Goal: Task Accomplishment & Management: Manage account settings

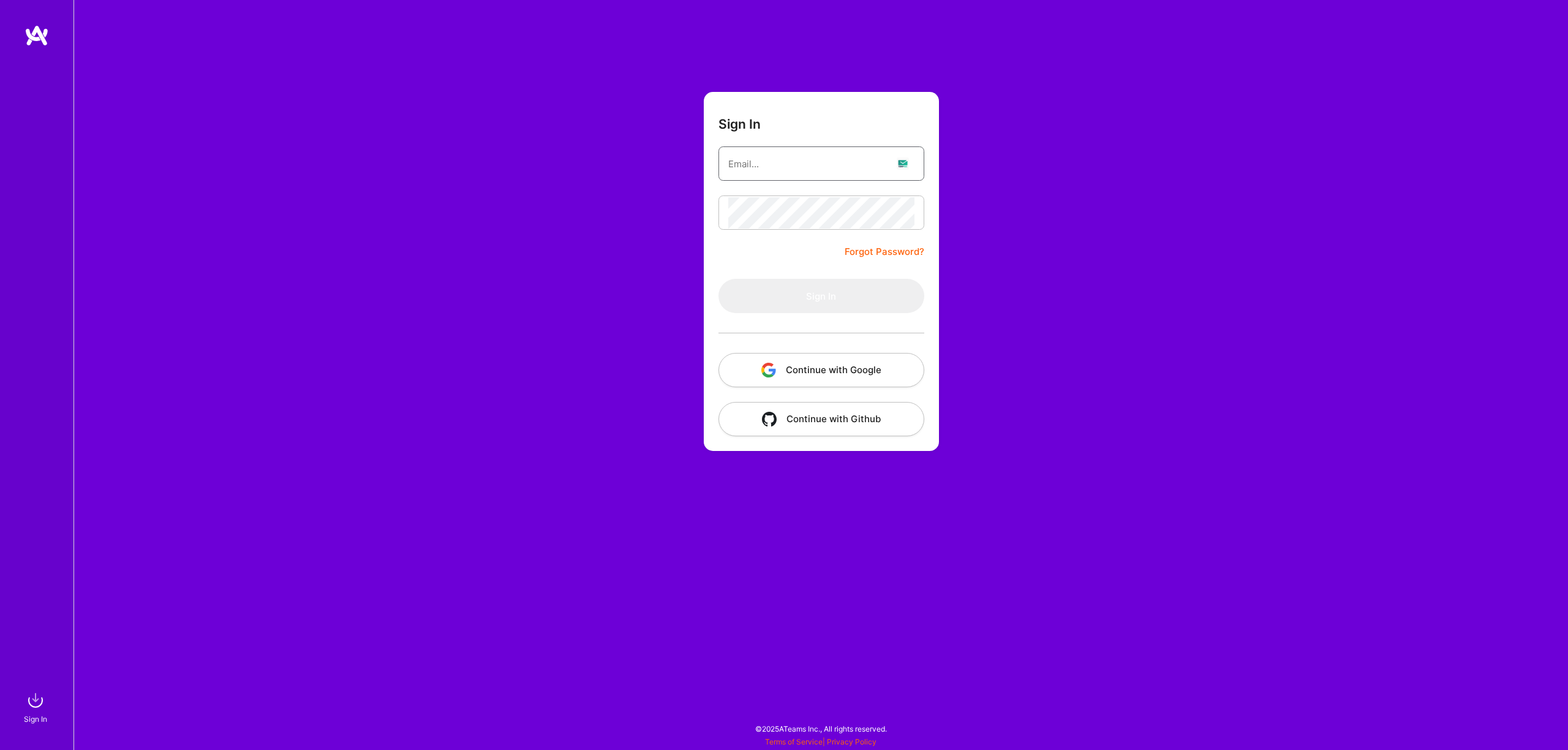
type input "[EMAIL_ADDRESS][DOMAIN_NAME]"
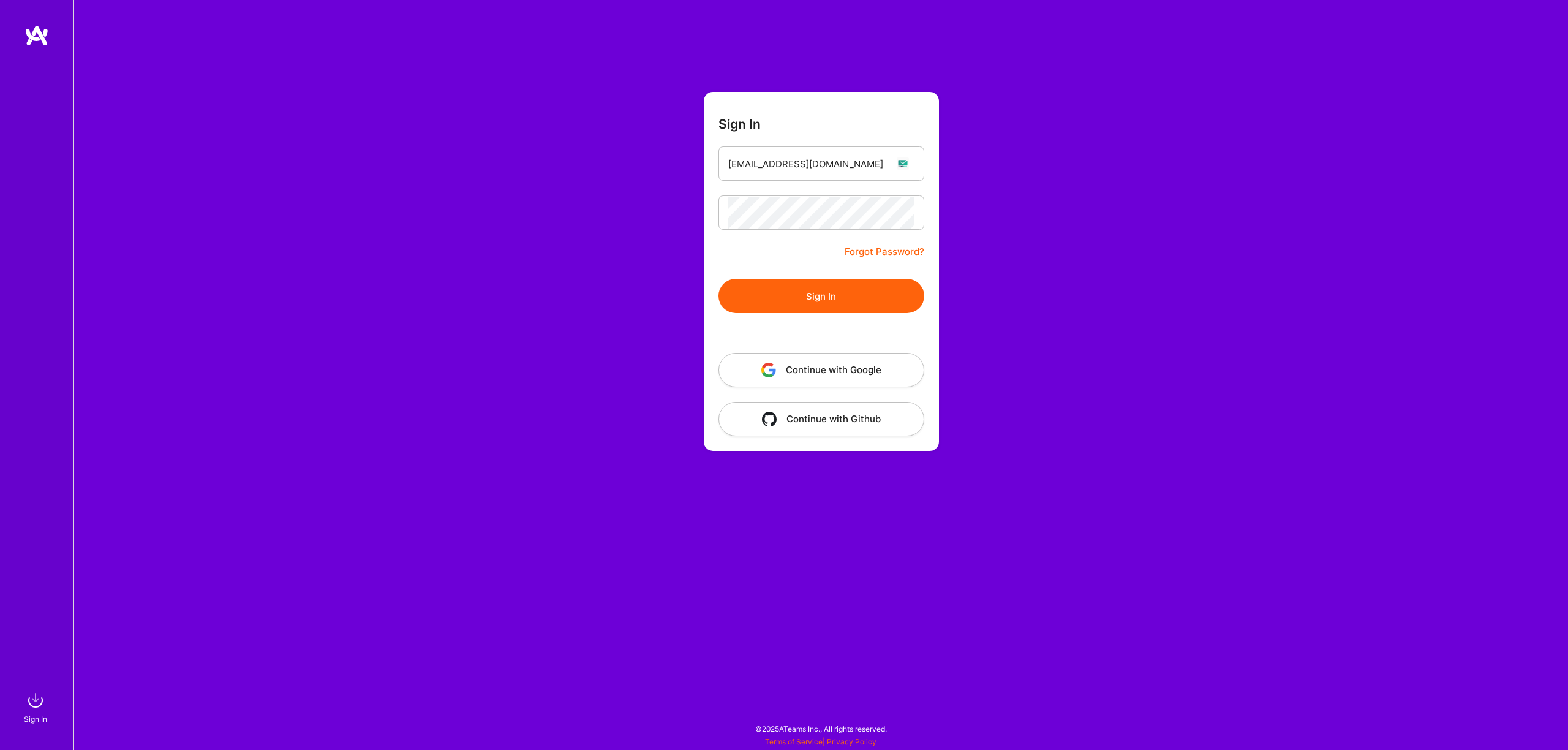
click at [814, 297] on button "Sign In" at bounding box center [821, 296] width 206 height 34
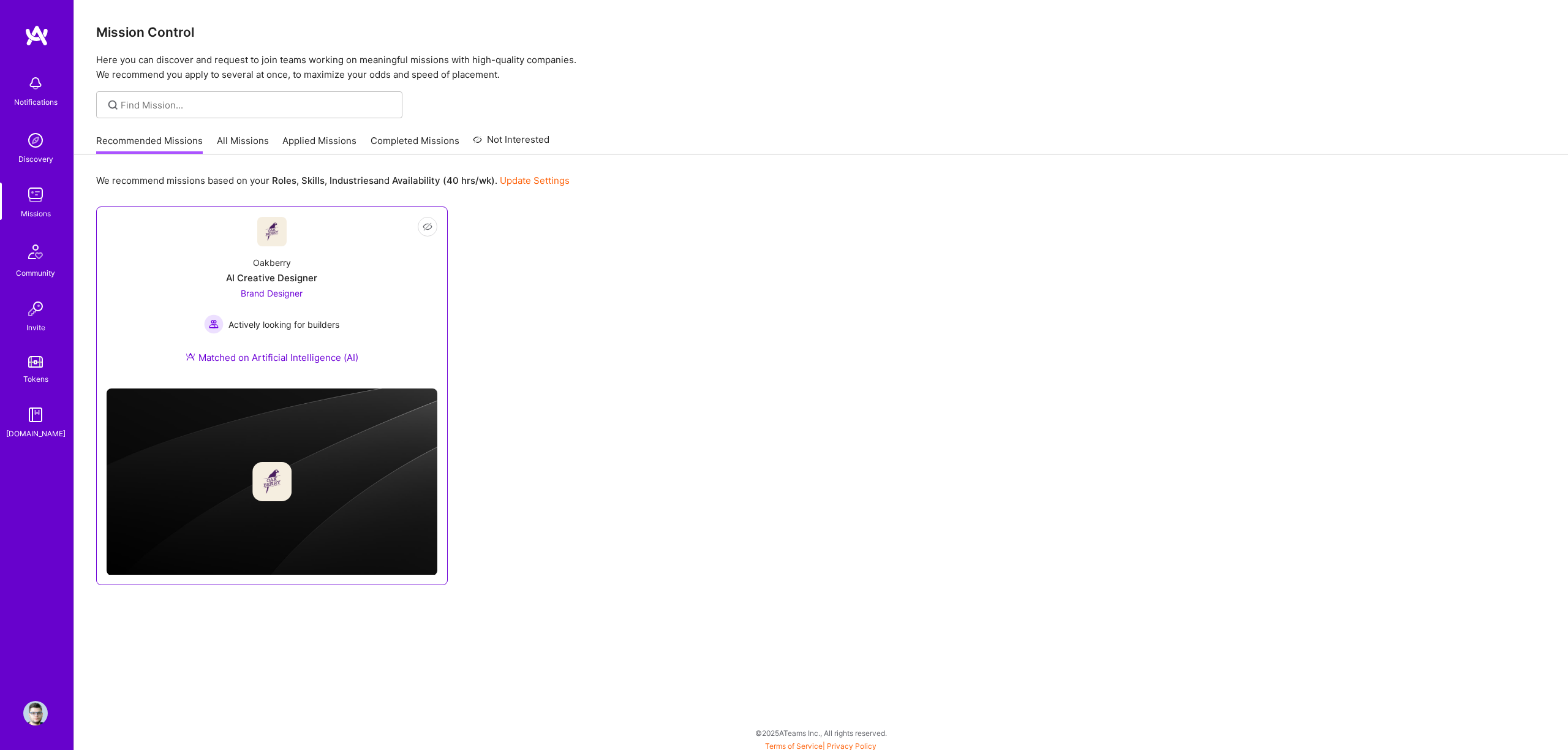
click at [406, 301] on div "Oakberry AI Creative Designer Brand Designer Actively looking for builders Matc…" at bounding box center [272, 312] width 331 height 132
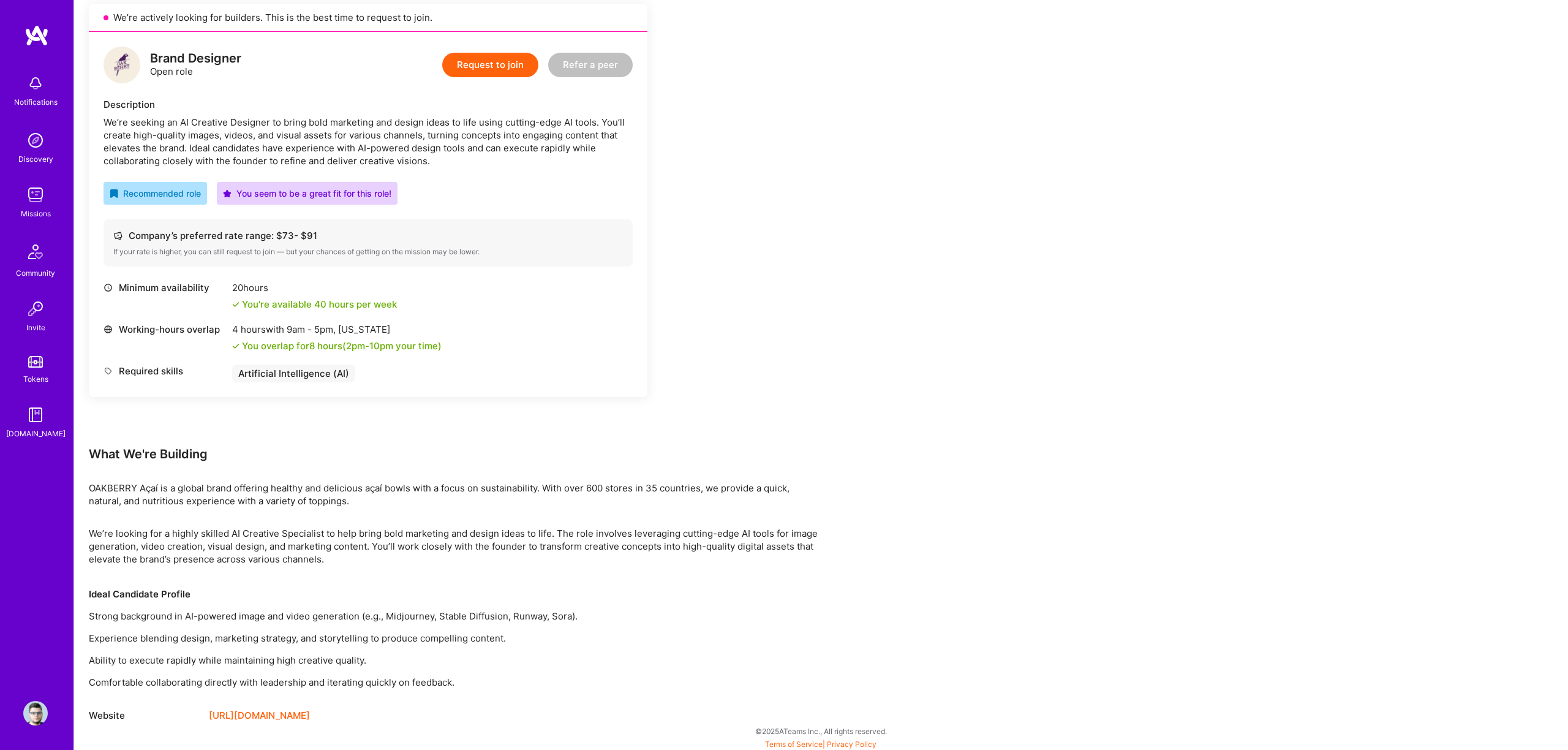
scroll to position [286, 0]
click at [35, 195] on img at bounding box center [35, 194] width 24 height 24
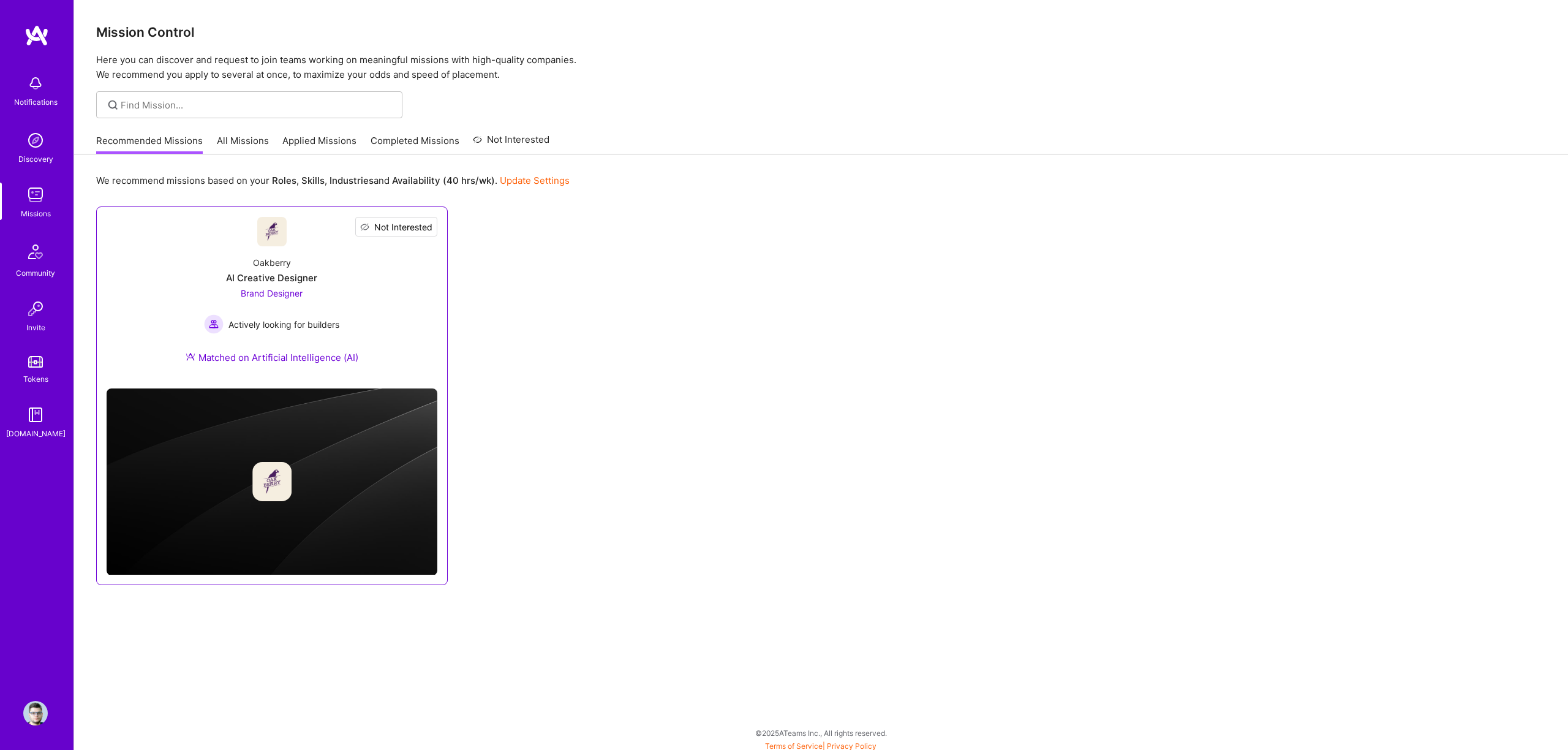
click at [425, 225] on span "Not Interested" at bounding box center [404, 227] width 58 height 13
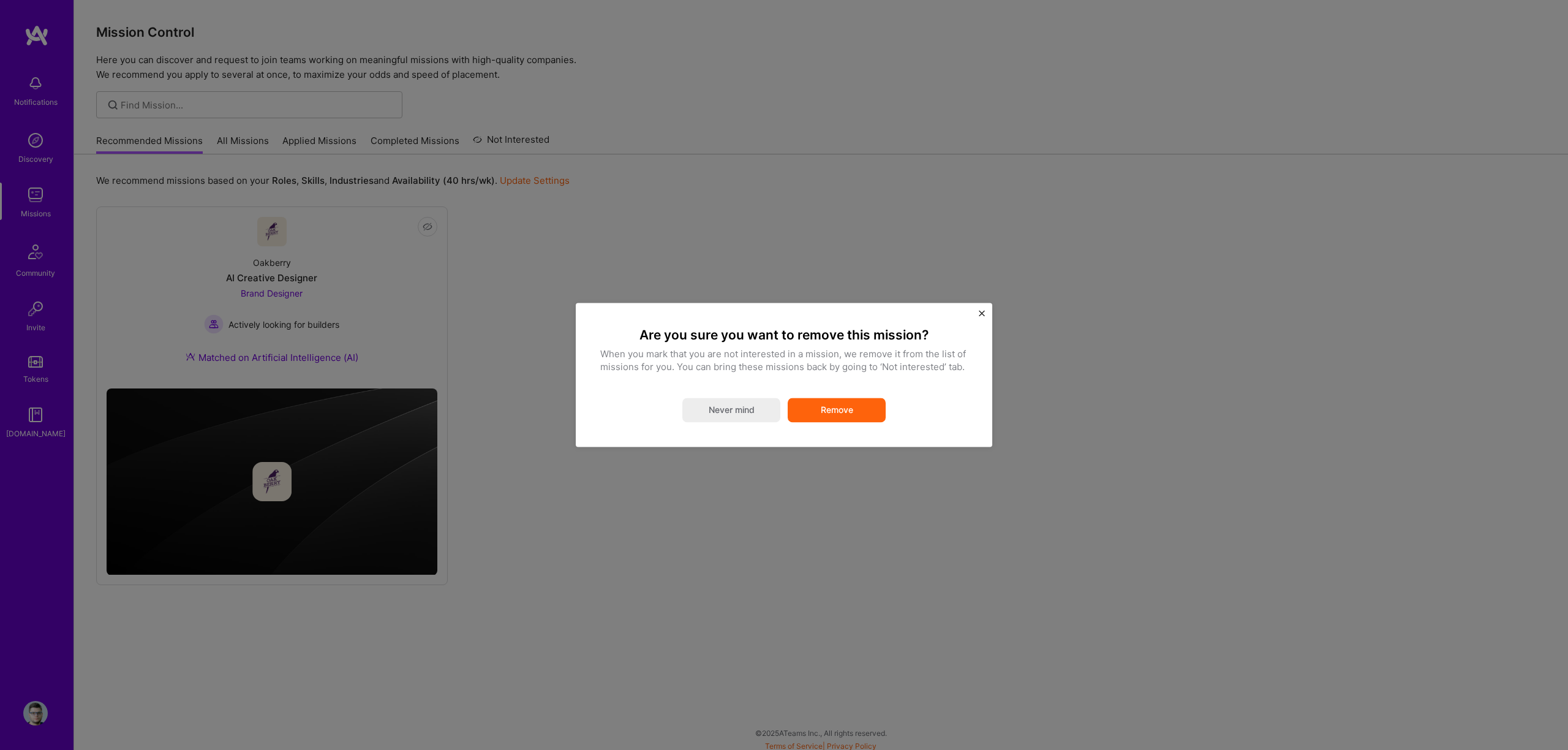
click at [853, 411] on button "Remove" at bounding box center [837, 410] width 98 height 24
